Goal: Task Accomplishment & Management: Manage account settings

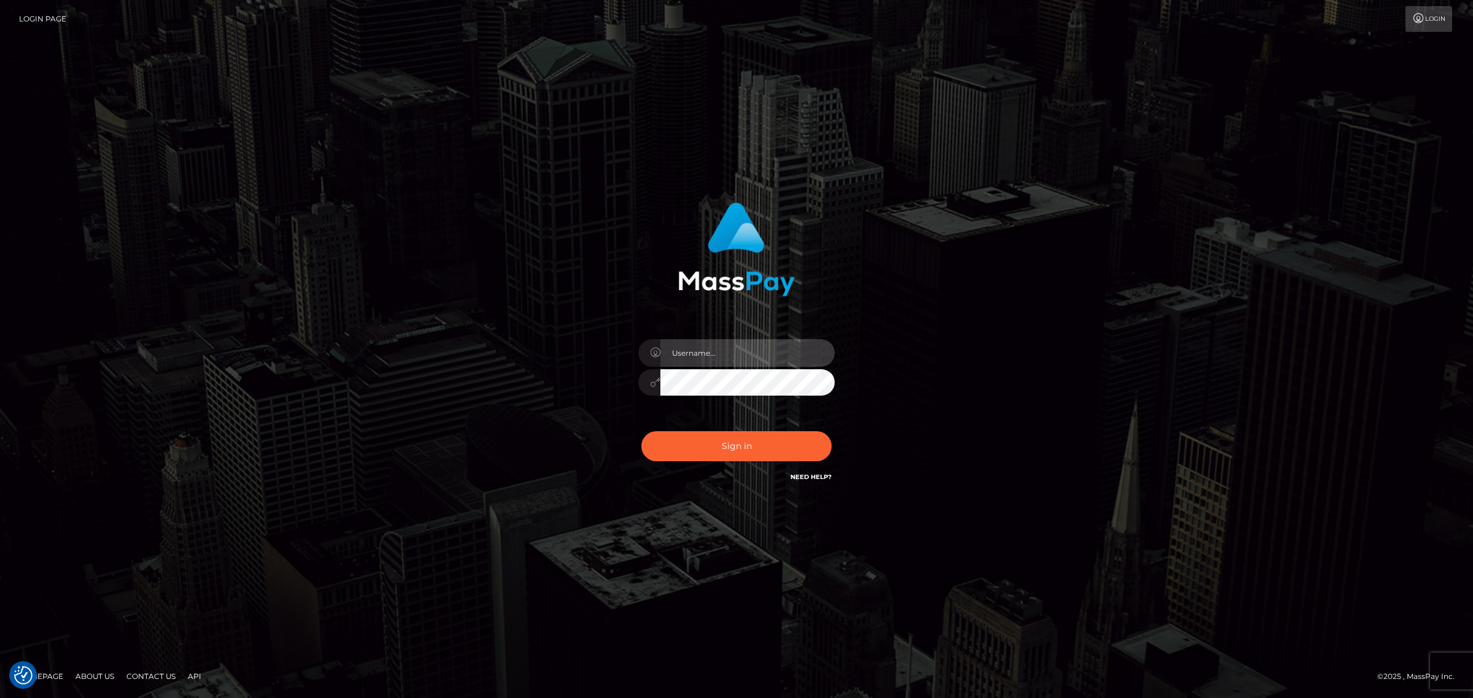
click at [704, 353] on input "text" at bounding box center [747, 353] width 174 height 28
type input "[PERSON_NAME].k"
click at [707, 448] on button "Sign in" at bounding box center [736, 446] width 190 height 30
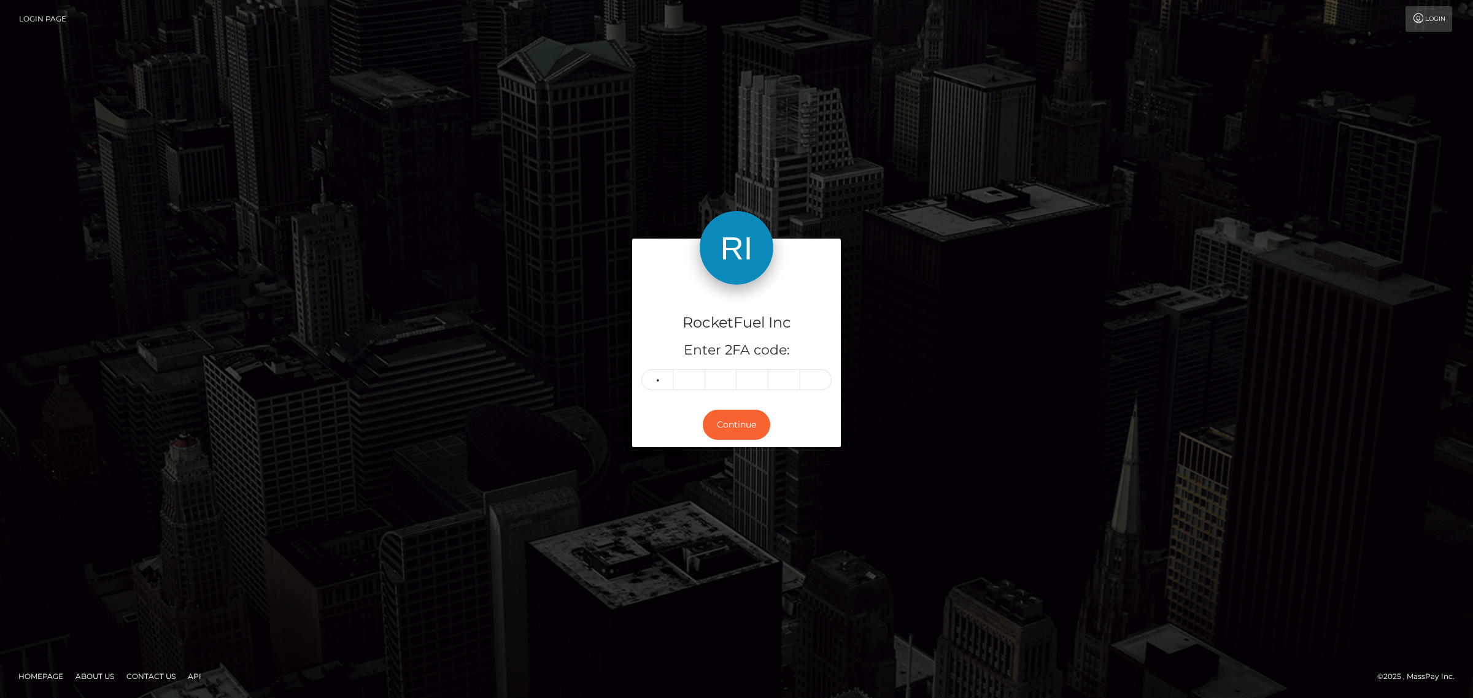
type input "1"
type input "6"
type input "7"
type input "3"
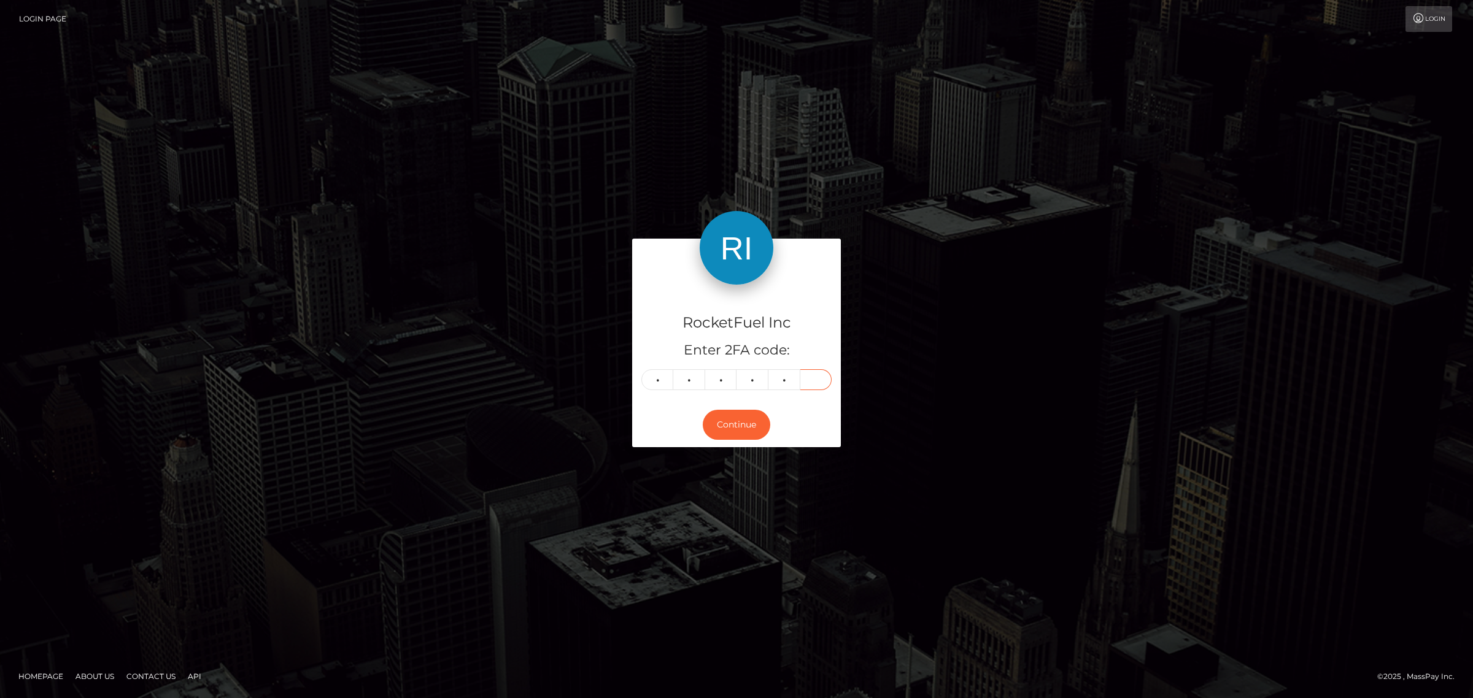
type input "3"
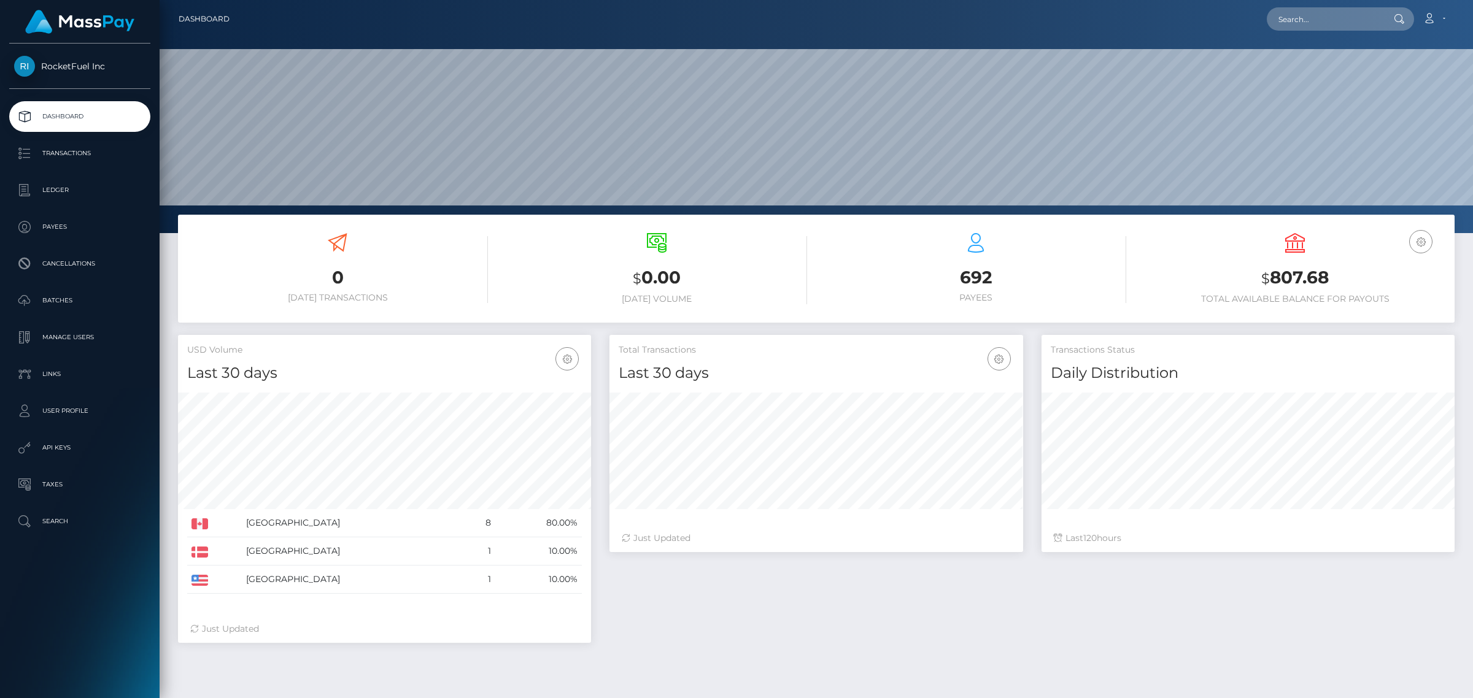
scroll to position [217, 412]
click at [62, 411] on p "User Profile" at bounding box center [79, 411] width 131 height 18
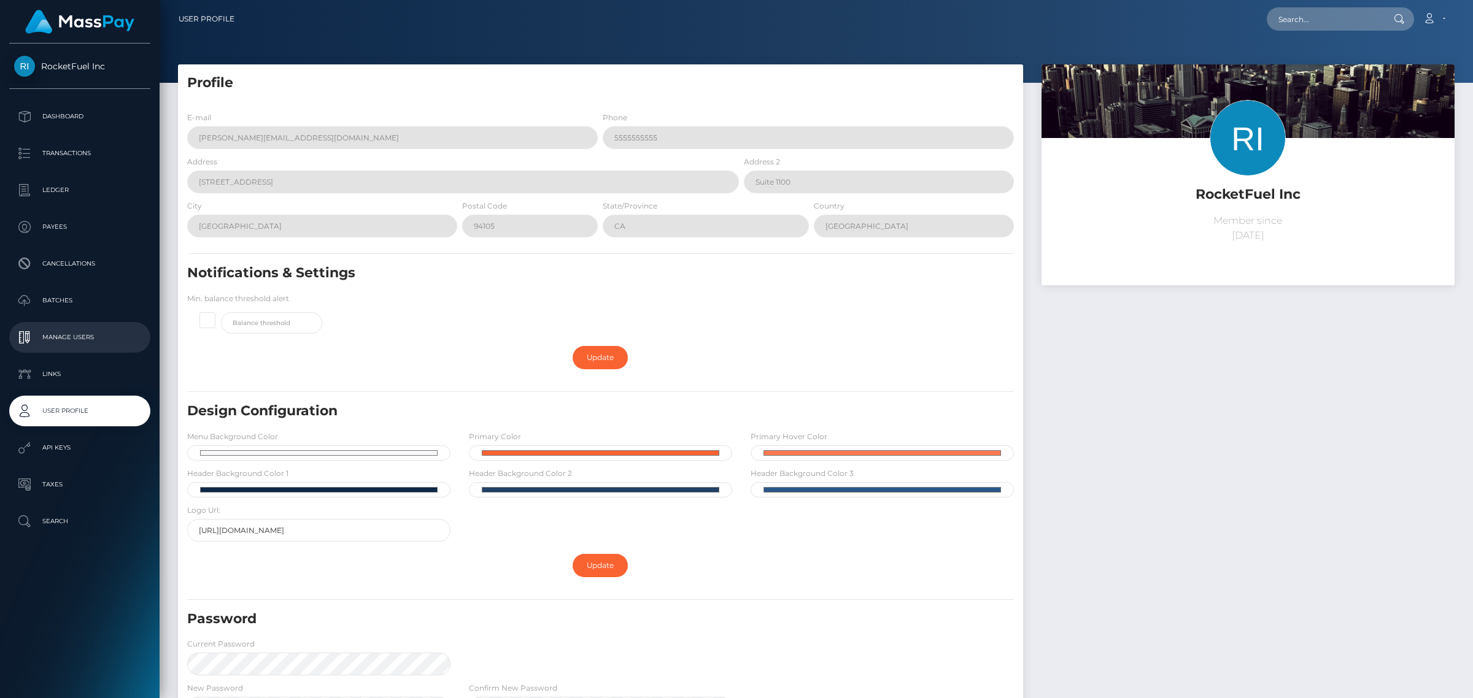
click at [74, 338] on p "Manage Users" at bounding box center [79, 337] width 131 height 18
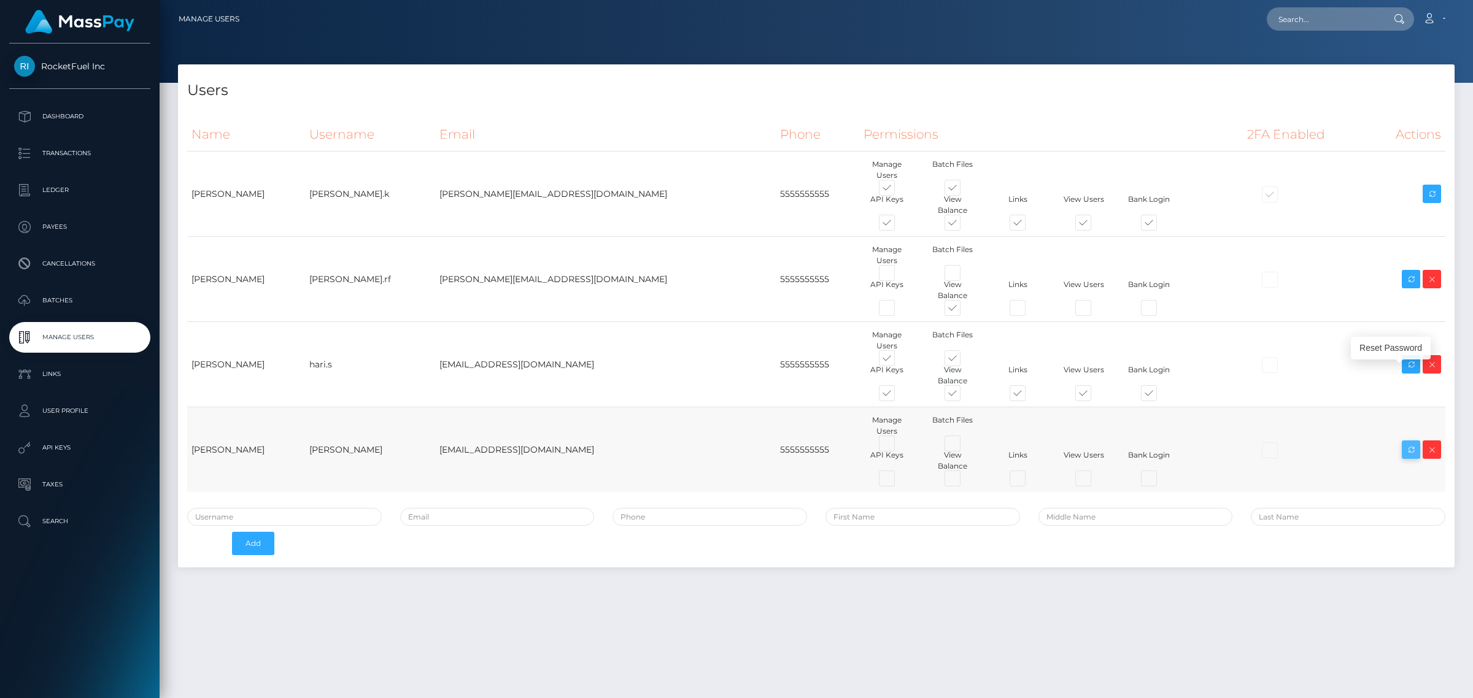
click at [1405, 442] on icon at bounding box center [1410, 449] width 15 height 15
click at [963, 481] on span at bounding box center [963, 481] width 0 height 0
click at [963, 481] on input "checkbox" at bounding box center [967, 485] width 8 height 8
checkbox input "true"
click at [59, 374] on p "Links" at bounding box center [79, 374] width 131 height 18
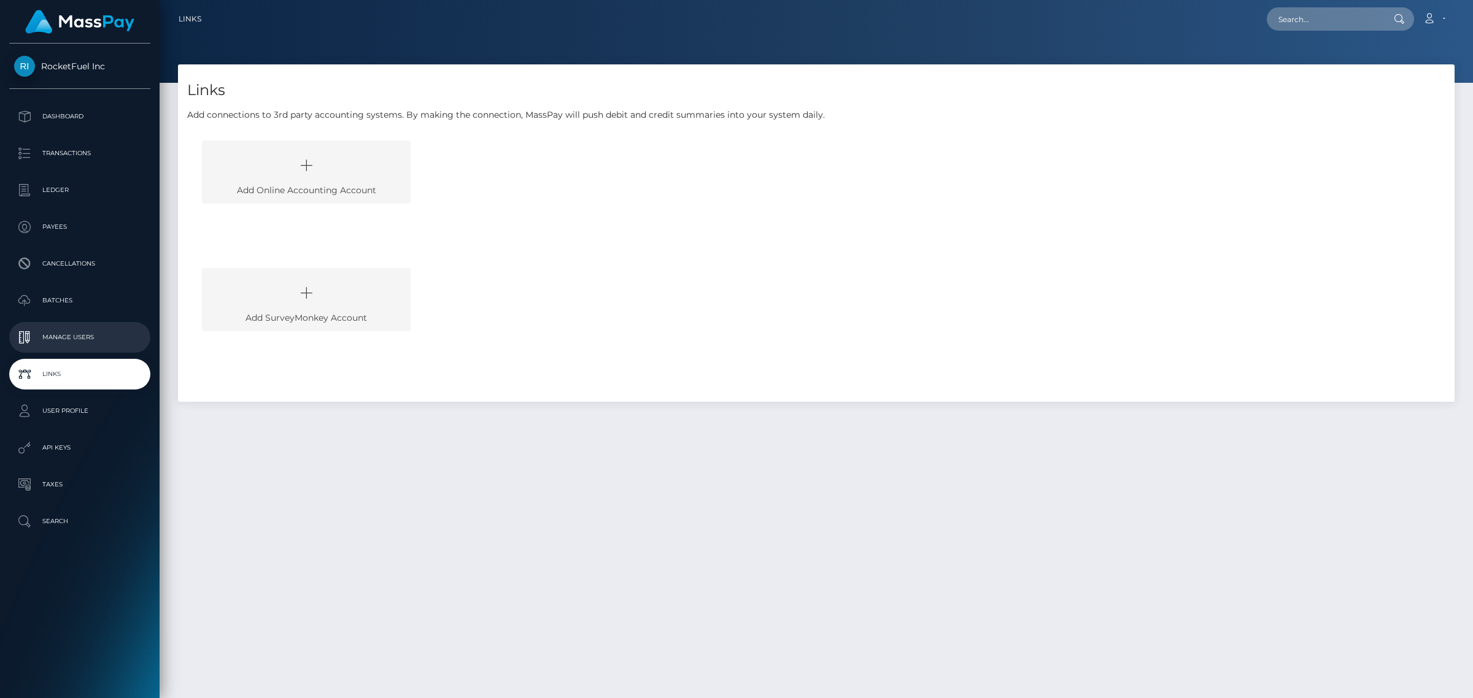
click at [63, 333] on p "Manage Users" at bounding box center [79, 337] width 131 height 18
